Goal: Feedback & Contribution: Leave review/rating

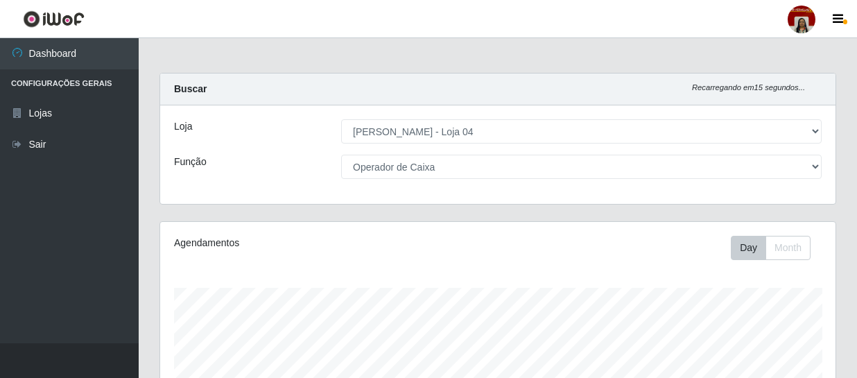
select select "251"
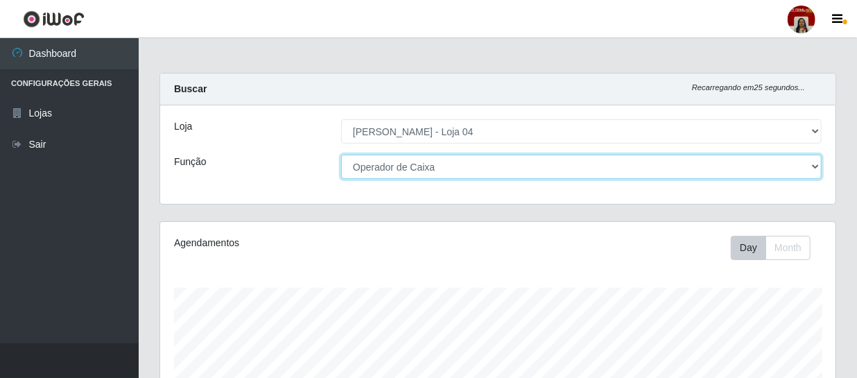
click at [409, 170] on select "[Selecione...] ASG ASG + ASG ++ Auxiliar de Depósito Auxiliar de Depósito + Aux…" at bounding box center [581, 167] width 481 height 24
select select "[Selecione...]"
click at [341, 155] on select "[Selecione...] ASG ASG + ASG ++ Auxiliar de Depósito Auxiliar de Depósito + Aux…" at bounding box center [581, 167] width 481 height 24
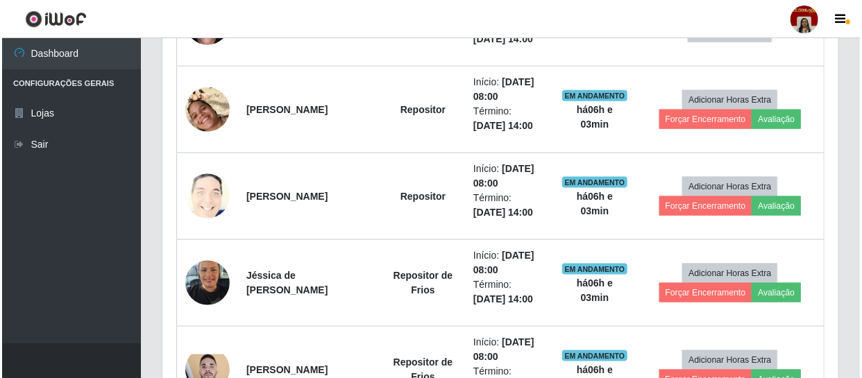
scroll to position [756, 0]
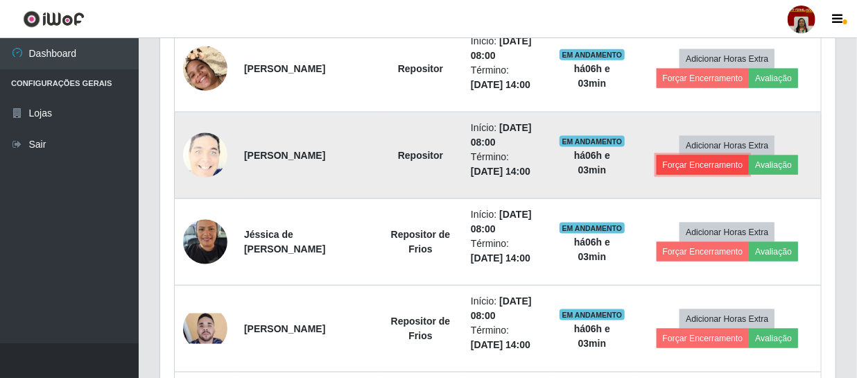
click at [732, 166] on button "Forçar Encerramento" at bounding box center [703, 164] width 93 height 19
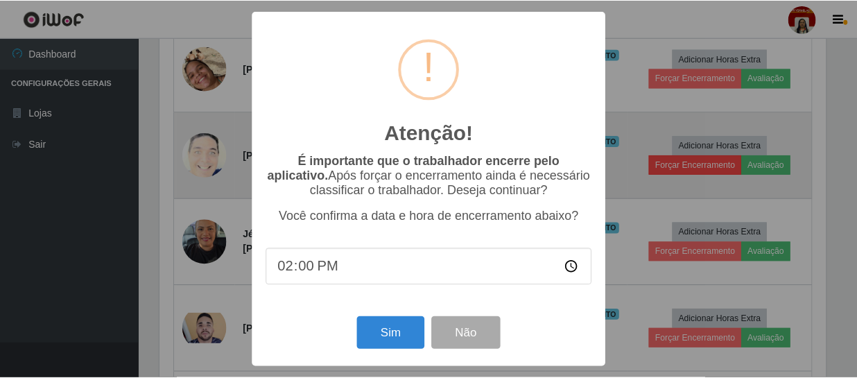
scroll to position [288, 669]
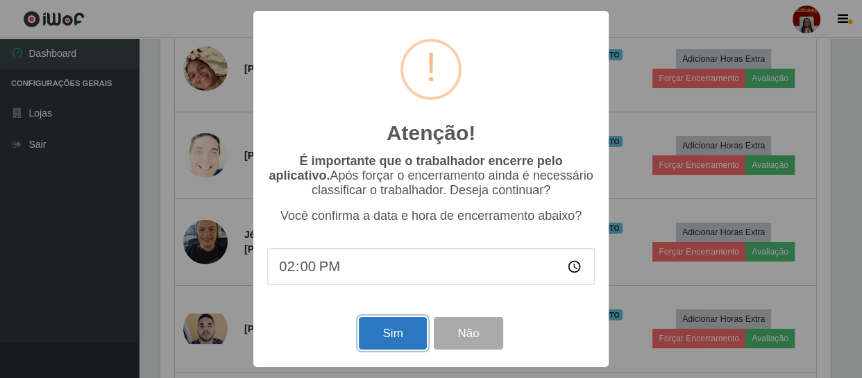
click at [397, 332] on button "Sim" at bounding box center [392, 333] width 67 height 33
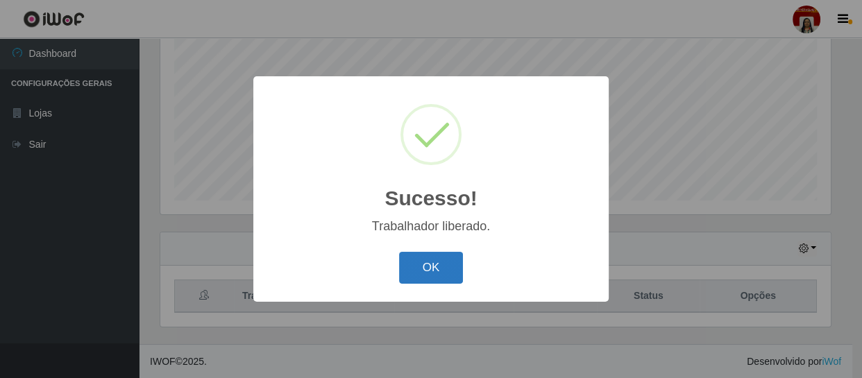
click at [417, 271] on button "OK" at bounding box center [431, 268] width 65 height 33
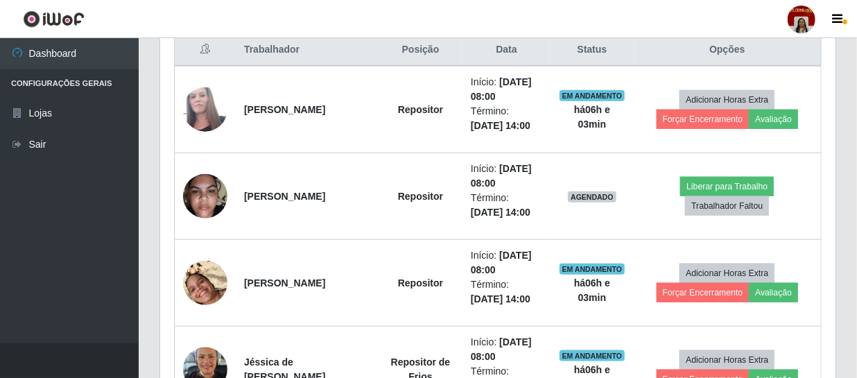
scroll to position [548, 0]
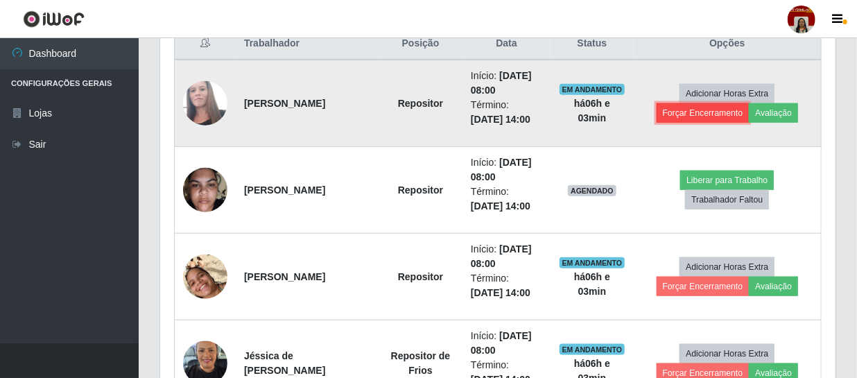
click at [727, 117] on button "Forçar Encerramento" at bounding box center [703, 112] width 93 height 19
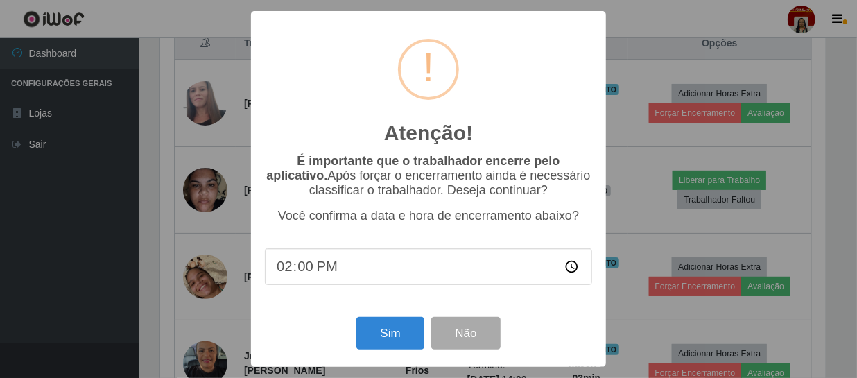
scroll to position [288, 669]
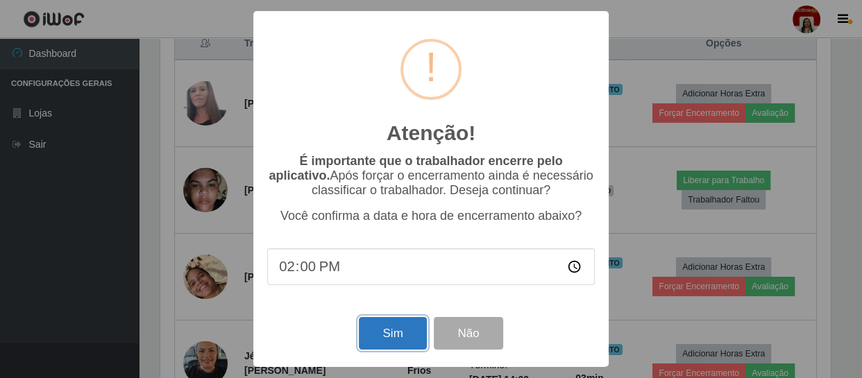
click at [406, 332] on button "Sim" at bounding box center [392, 333] width 67 height 33
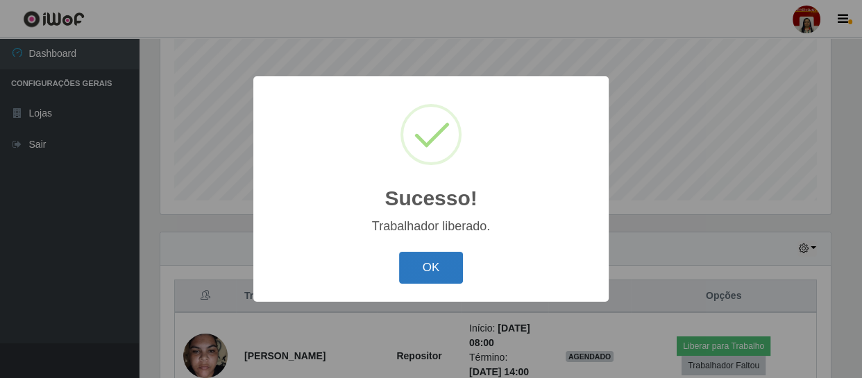
click at [440, 275] on button "OK" at bounding box center [431, 268] width 65 height 33
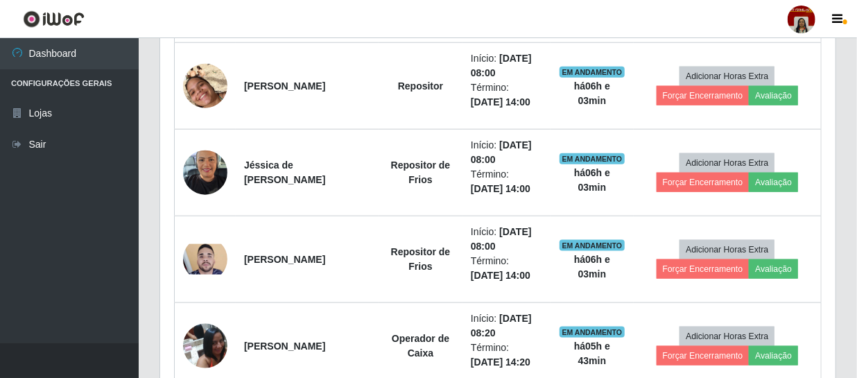
scroll to position [674, 0]
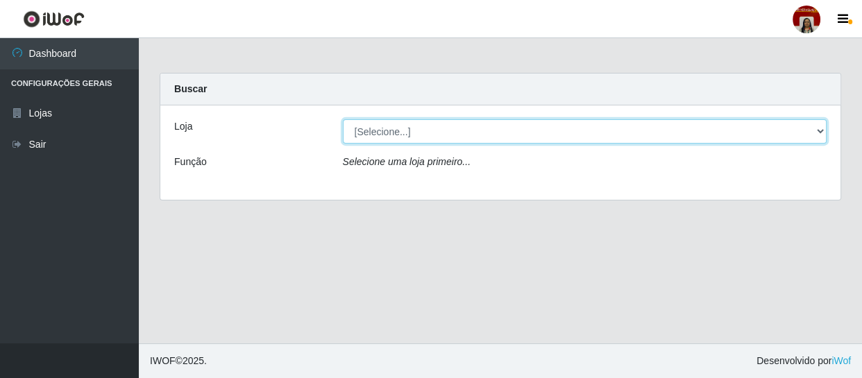
click at [458, 125] on select "[Selecione...] Mar Vermelho - Loja 04" at bounding box center [585, 131] width 484 height 24
select select "251"
click at [343, 119] on select "[Selecione...] Mar Vermelho - Loja 04" at bounding box center [585, 131] width 484 height 24
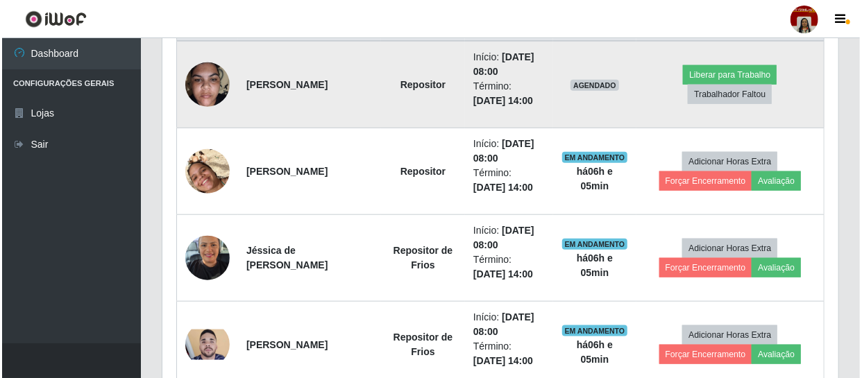
scroll to position [567, 0]
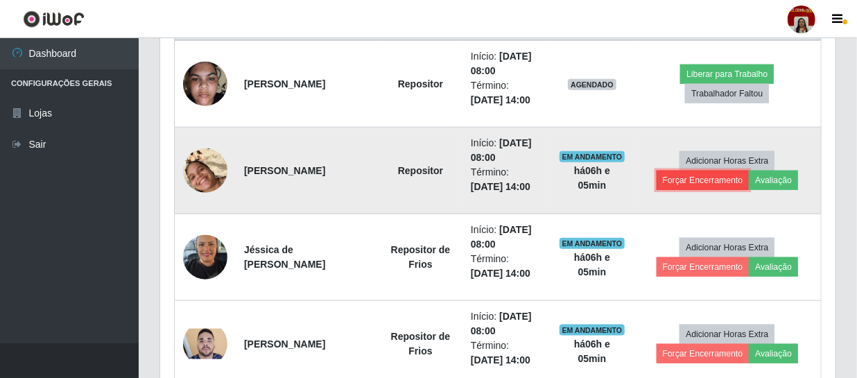
click at [733, 177] on button "Forçar Encerramento" at bounding box center [703, 180] width 93 height 19
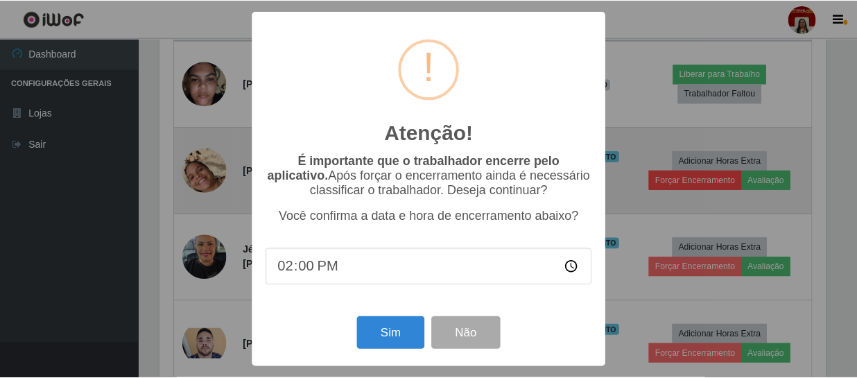
scroll to position [288, 669]
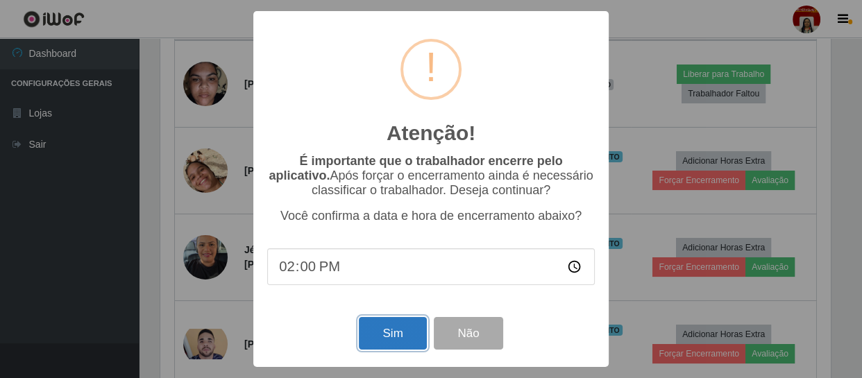
click at [402, 335] on button "Sim" at bounding box center [392, 333] width 67 height 33
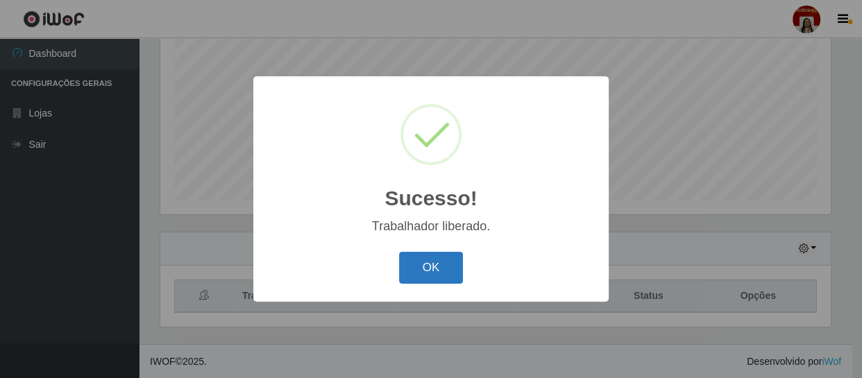
click at [410, 259] on button "OK" at bounding box center [431, 268] width 65 height 33
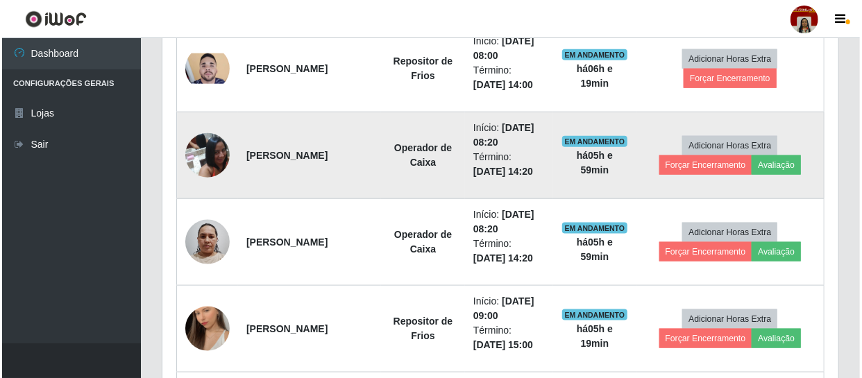
scroll to position [674, 0]
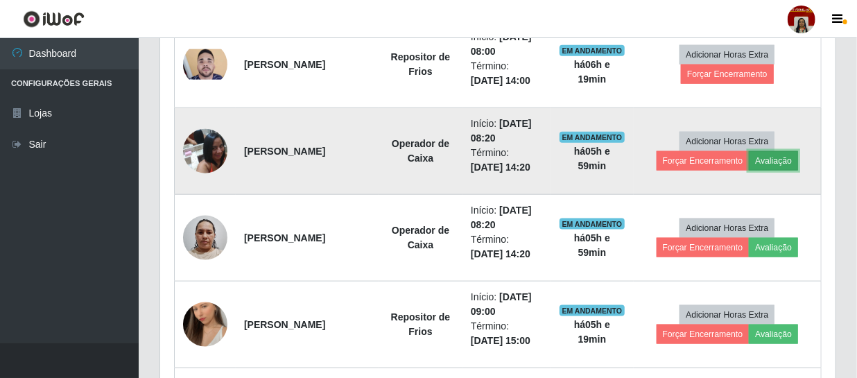
click at [791, 161] on button "Avaliação" at bounding box center [773, 160] width 49 height 19
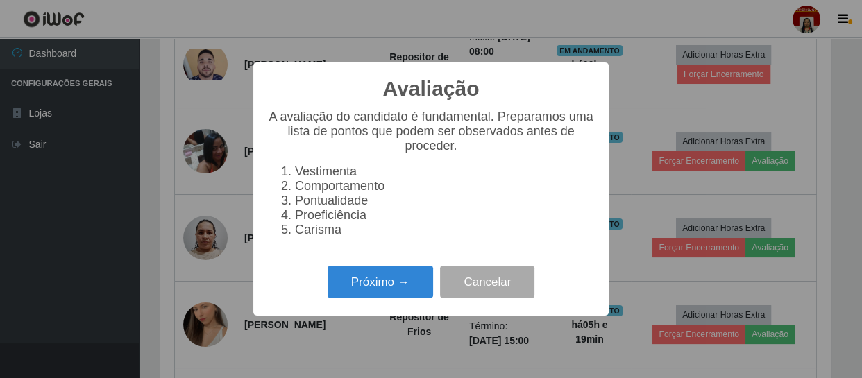
scroll to position [288, 669]
click at [375, 311] on div "Avaliação × A avaliação do candidato é fundamental. Preparamos uma lista de pon…" at bounding box center [430, 188] width 355 height 253
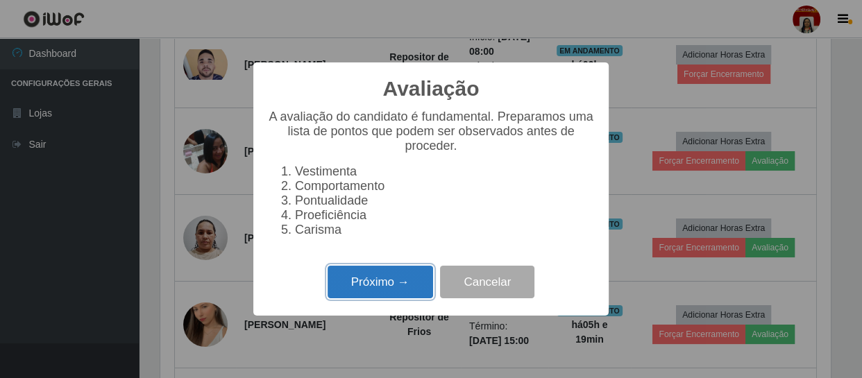
click at [380, 298] on button "Próximo →" at bounding box center [379, 282] width 105 height 33
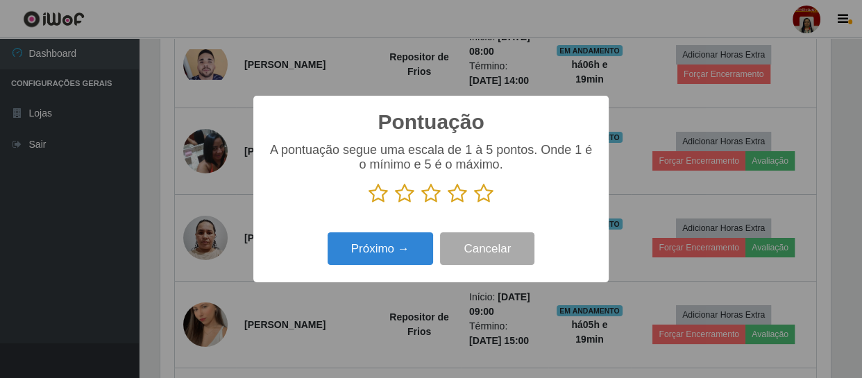
scroll to position [693465, 693082]
click at [491, 191] on icon at bounding box center [483, 193] width 19 height 21
click at [474, 204] on input "radio" at bounding box center [474, 204] width 0 height 0
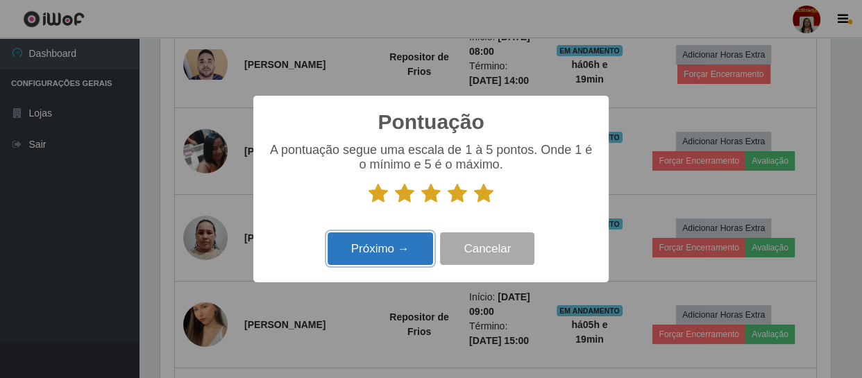
click at [390, 248] on button "Próximo →" at bounding box center [379, 248] width 105 height 33
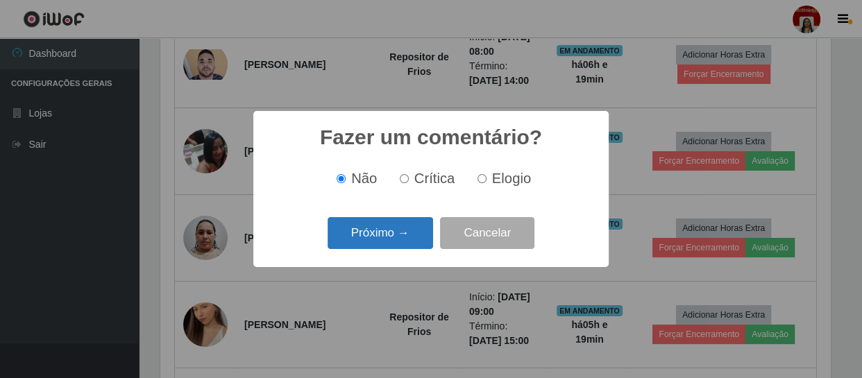
click at [395, 243] on button "Próximo →" at bounding box center [379, 233] width 105 height 33
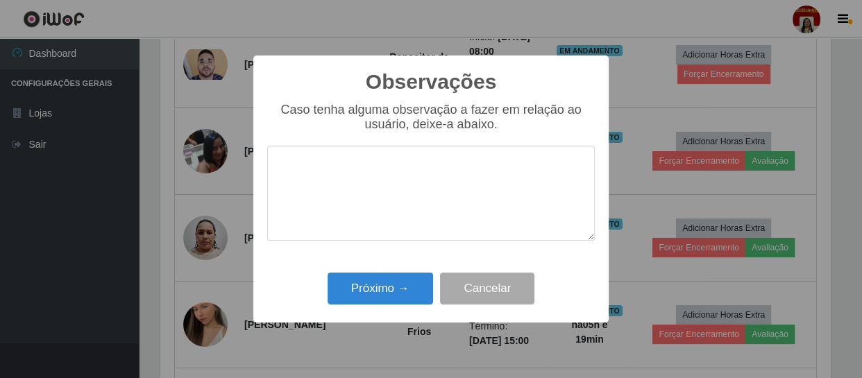
click at [384, 201] on textarea at bounding box center [430, 193] width 327 height 95
type textarea "otima"
click at [368, 296] on button "Próximo →" at bounding box center [379, 289] width 105 height 33
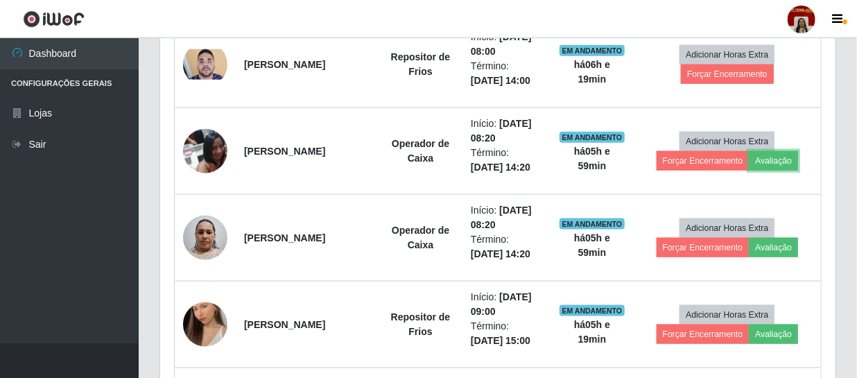
scroll to position [288, 676]
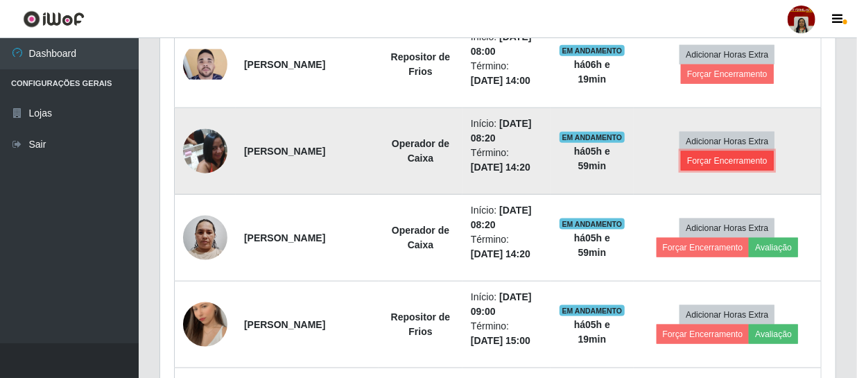
click at [734, 162] on button "Forçar Encerramento" at bounding box center [727, 160] width 93 height 19
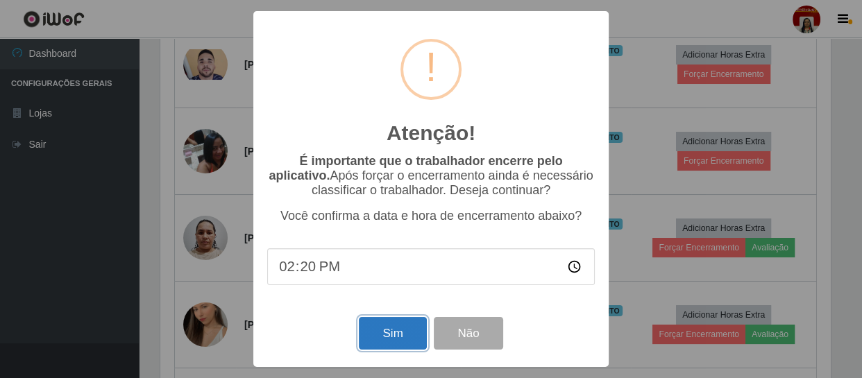
click at [368, 341] on button "Sim" at bounding box center [392, 333] width 67 height 33
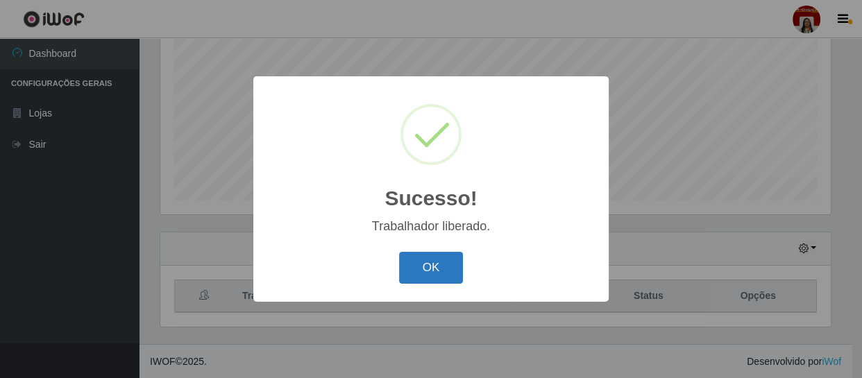
click at [416, 267] on button "OK" at bounding box center [431, 268] width 65 height 33
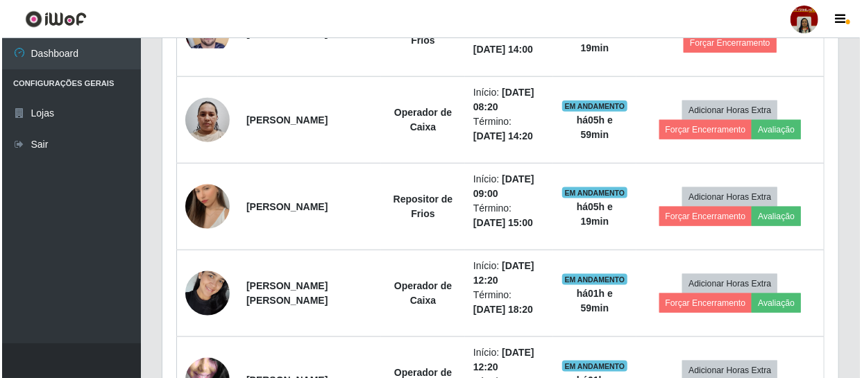
scroll to position [658, 0]
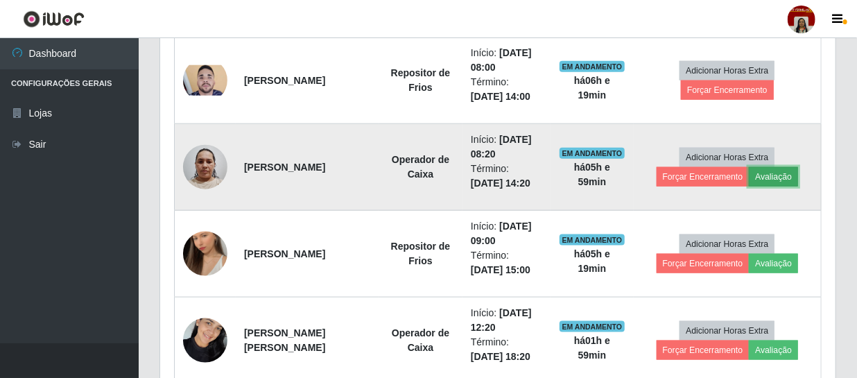
click at [767, 178] on button "Avaliação" at bounding box center [773, 176] width 49 height 19
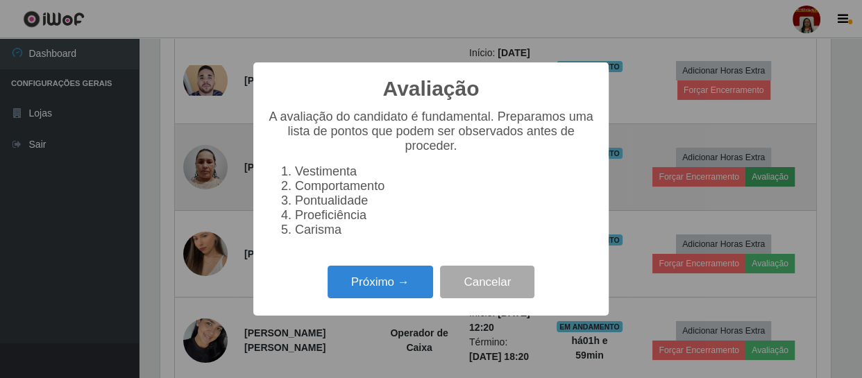
scroll to position [288, 669]
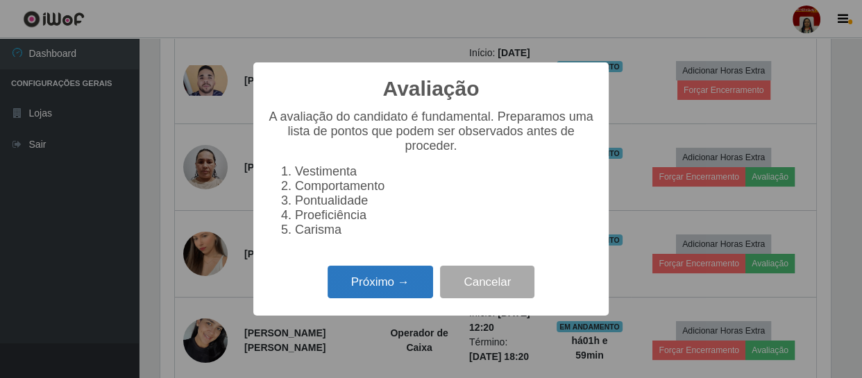
click at [401, 296] on button "Próximo →" at bounding box center [379, 282] width 105 height 33
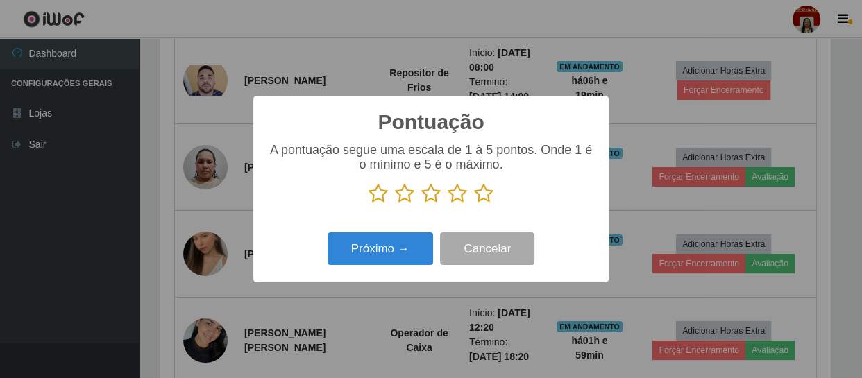
scroll to position [693465, 693082]
click at [490, 194] on icon at bounding box center [483, 193] width 19 height 21
click at [474, 204] on input "radio" at bounding box center [474, 204] width 0 height 0
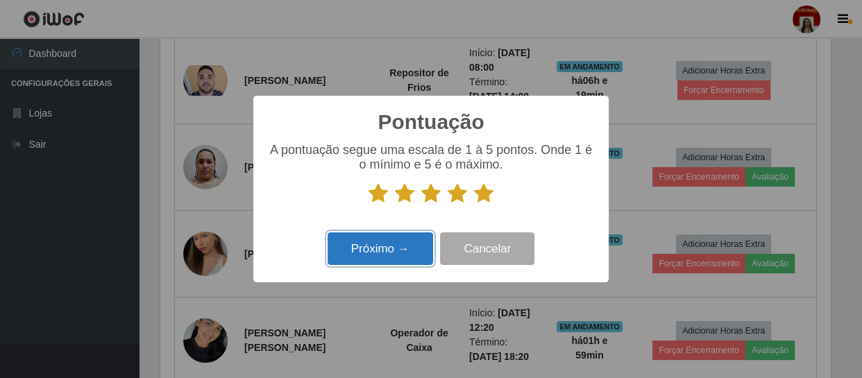
click at [396, 247] on button "Próximo →" at bounding box center [379, 248] width 105 height 33
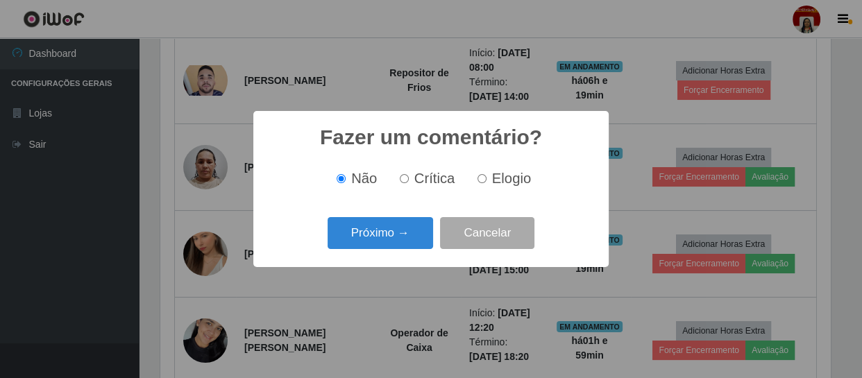
click at [396, 247] on button "Próximo →" at bounding box center [379, 233] width 105 height 33
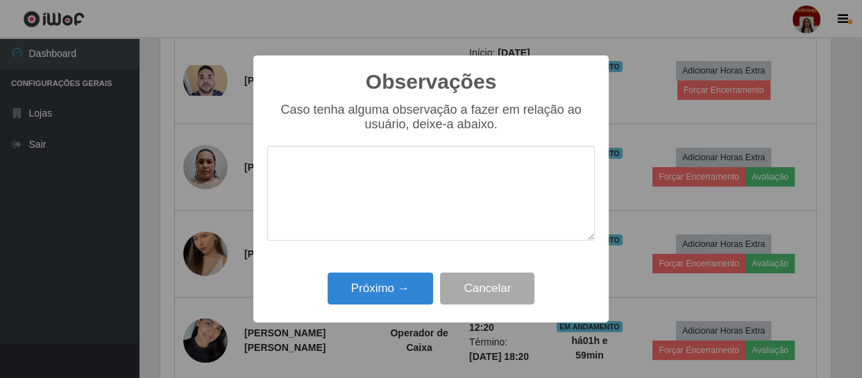
click at [401, 272] on div "Próximo → Cancelar" at bounding box center [430, 288] width 327 height 40
click at [402, 283] on button "Próximo →" at bounding box center [379, 289] width 105 height 33
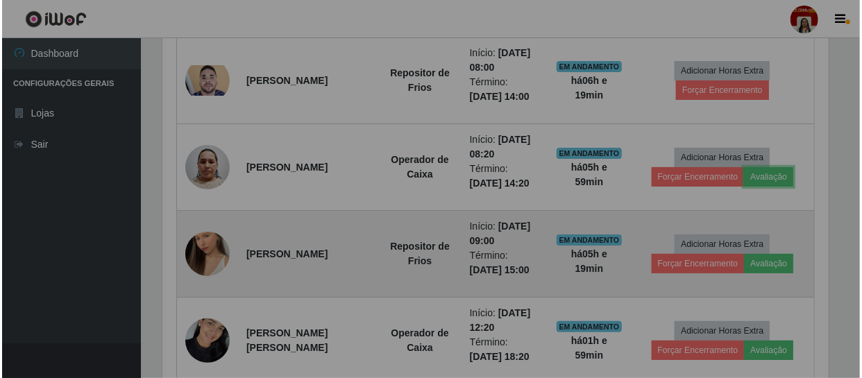
scroll to position [288, 676]
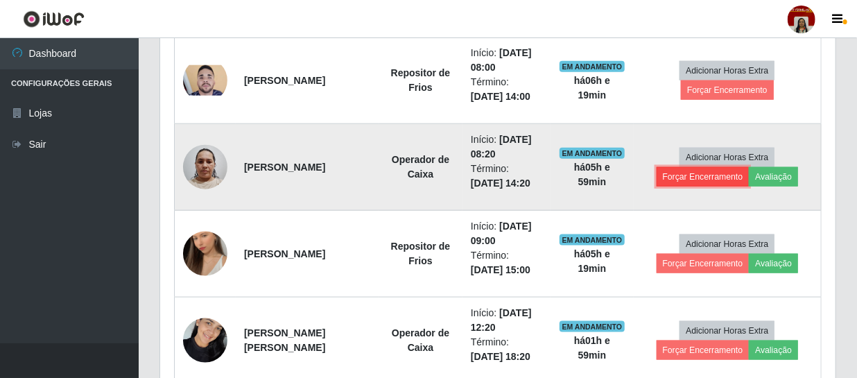
click at [681, 175] on button "Forçar Encerramento" at bounding box center [703, 176] width 93 height 19
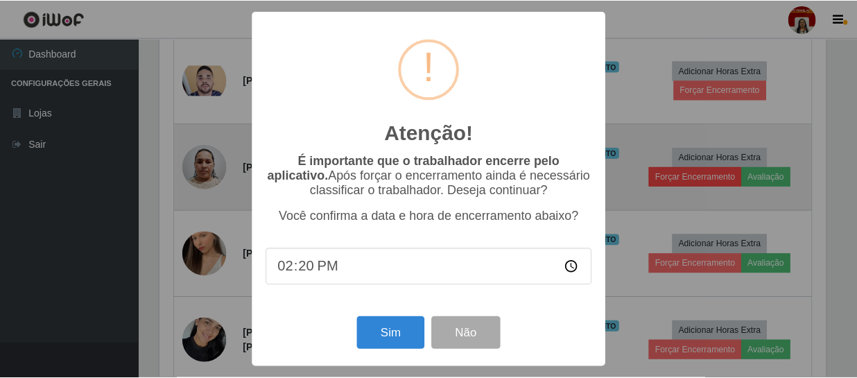
scroll to position [288, 669]
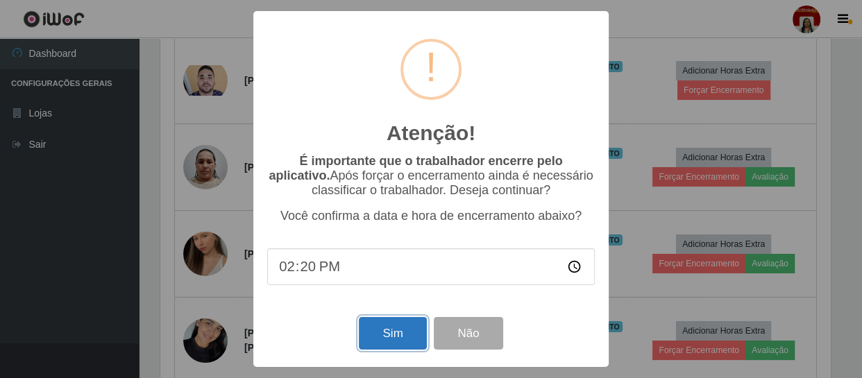
click at [405, 339] on button "Sim" at bounding box center [392, 333] width 67 height 33
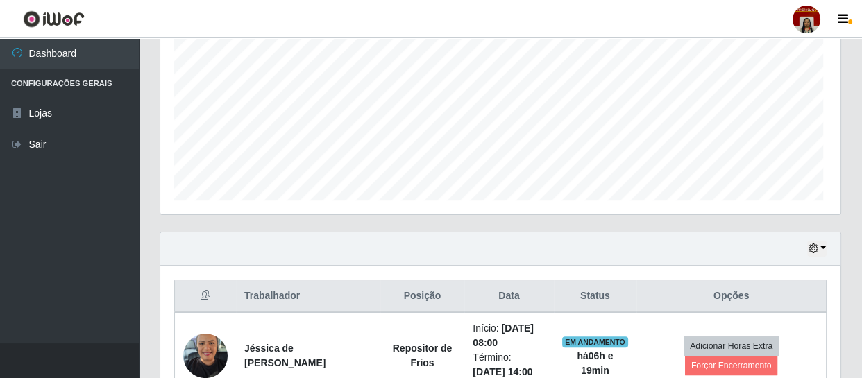
scroll to position [0, 0]
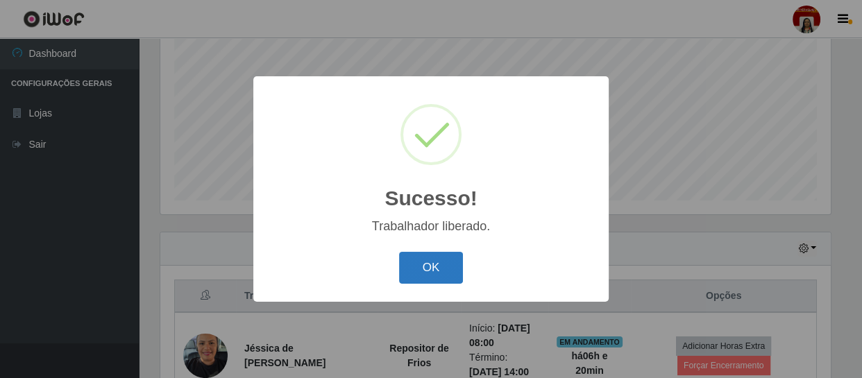
click at [443, 275] on button "OK" at bounding box center [431, 268] width 65 height 33
